Goal: Task Accomplishment & Management: Complete application form

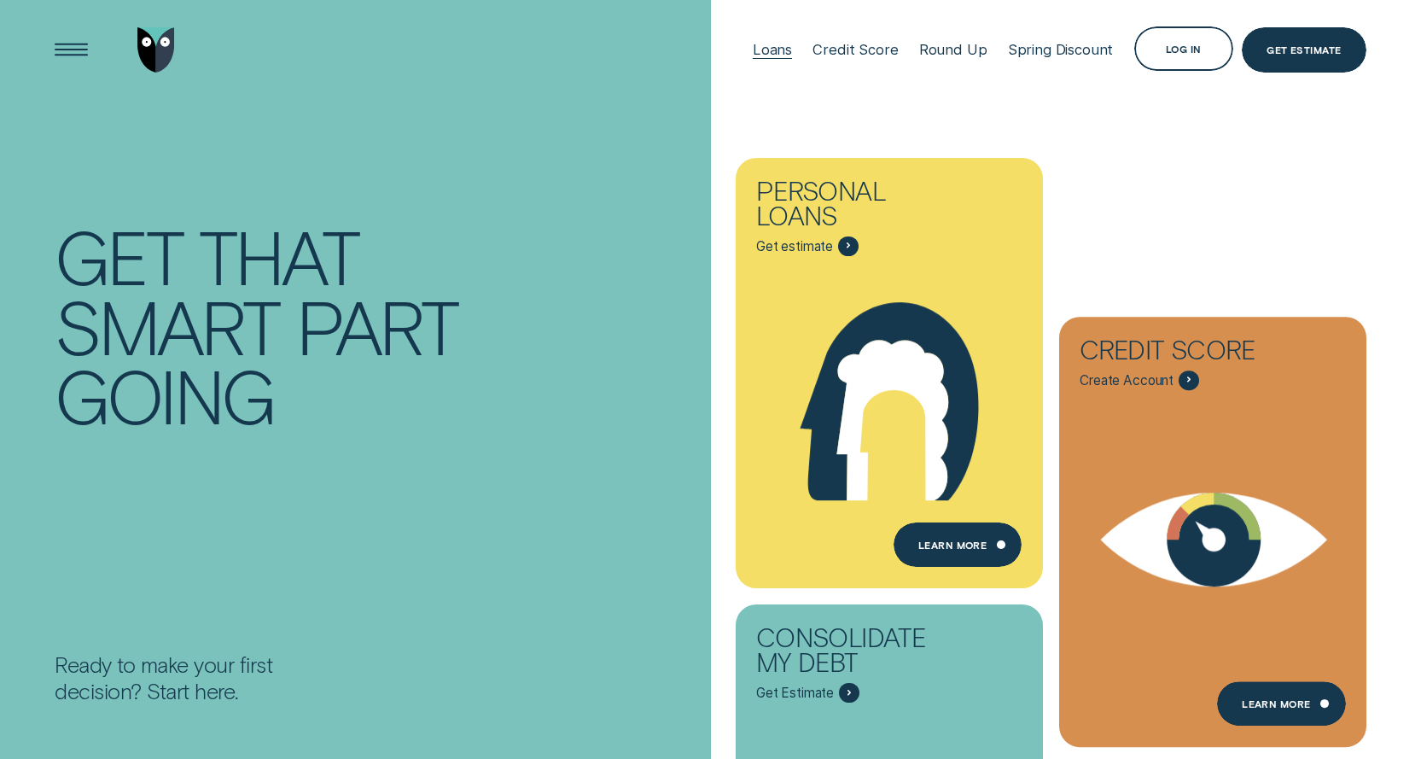
click at [792, 59] on div at bounding box center [772, 58] width 39 height 1
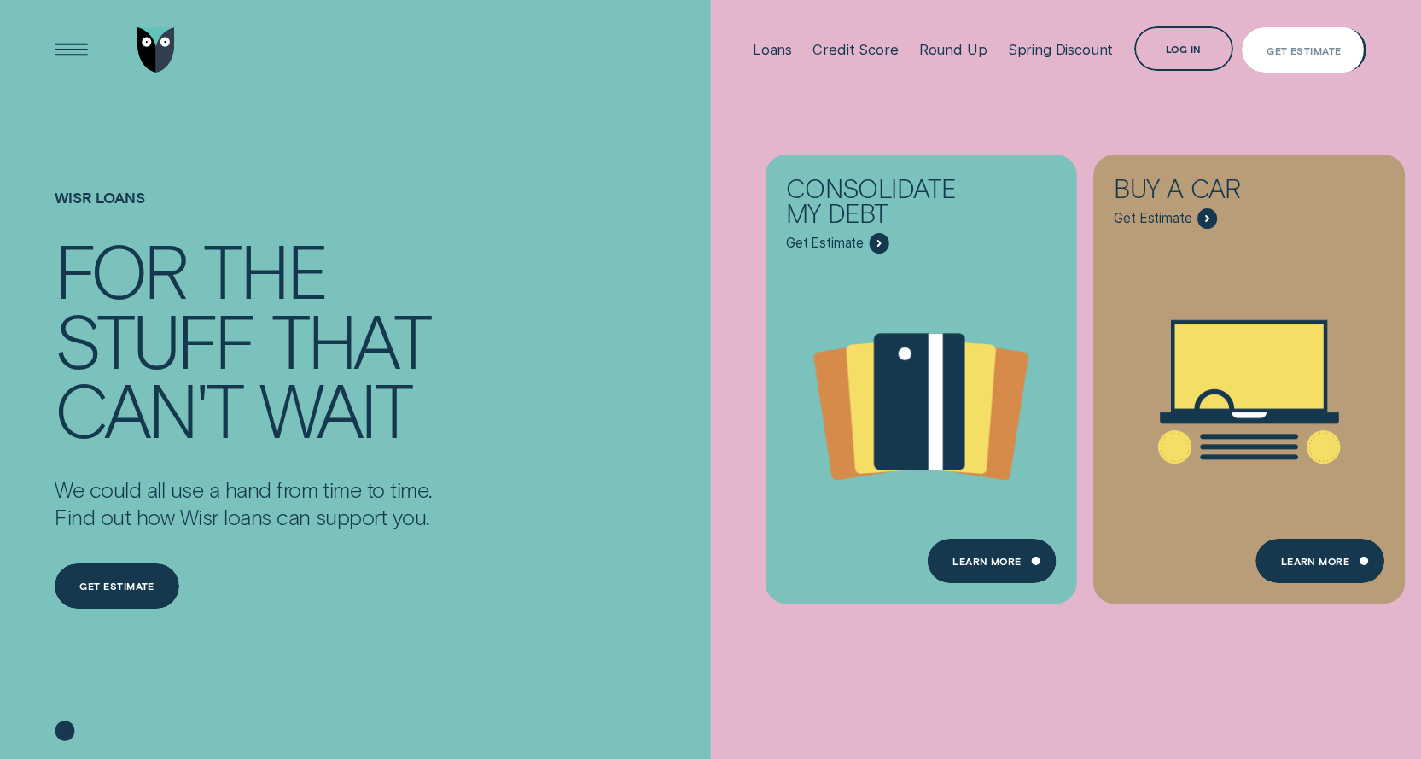
click at [1306, 41] on div "Get Estimate" at bounding box center [1304, 49] width 125 height 44
